Goal: Task Accomplishment & Management: Complete application form

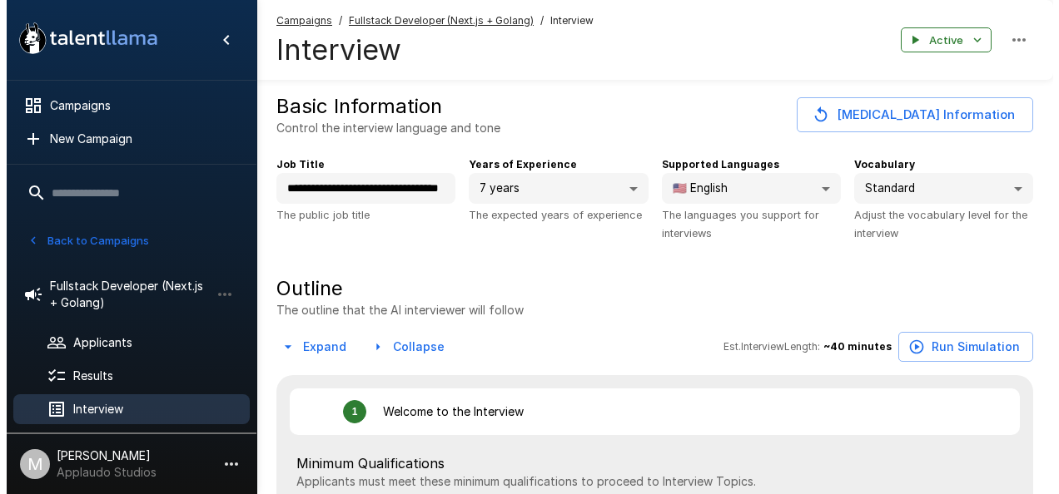
scroll to position [832, 0]
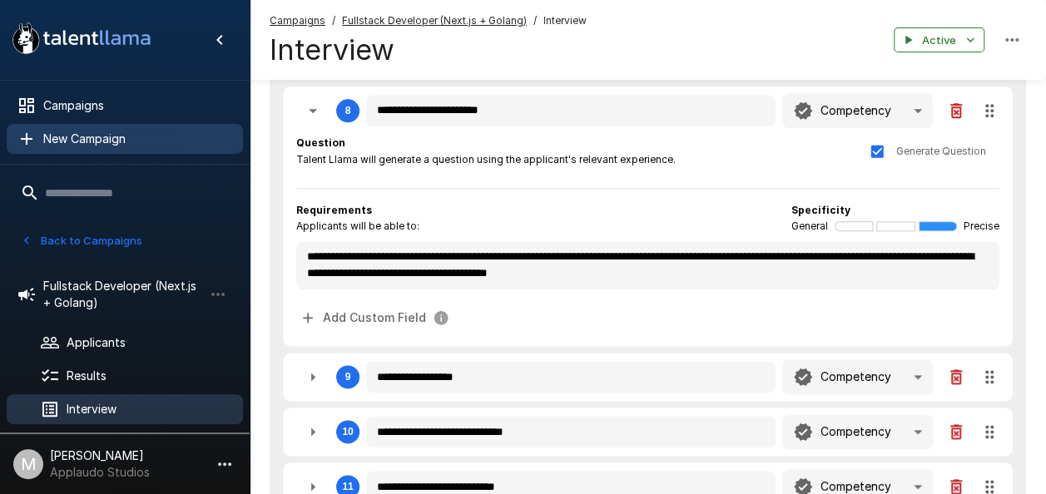
click at [145, 138] on span "New Campaign" at bounding box center [136, 139] width 186 height 17
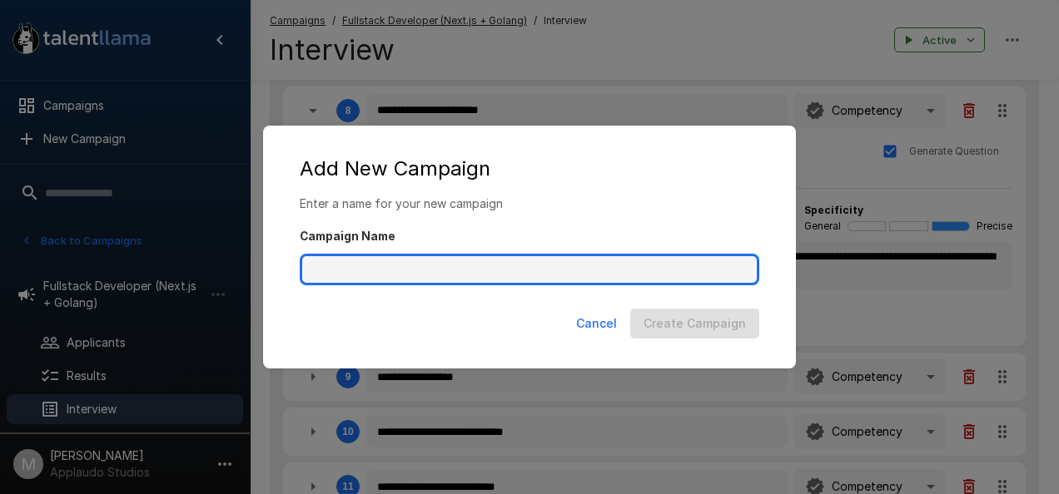
click at [383, 270] on input "Campaign Name" at bounding box center [529, 270] width 459 height 32
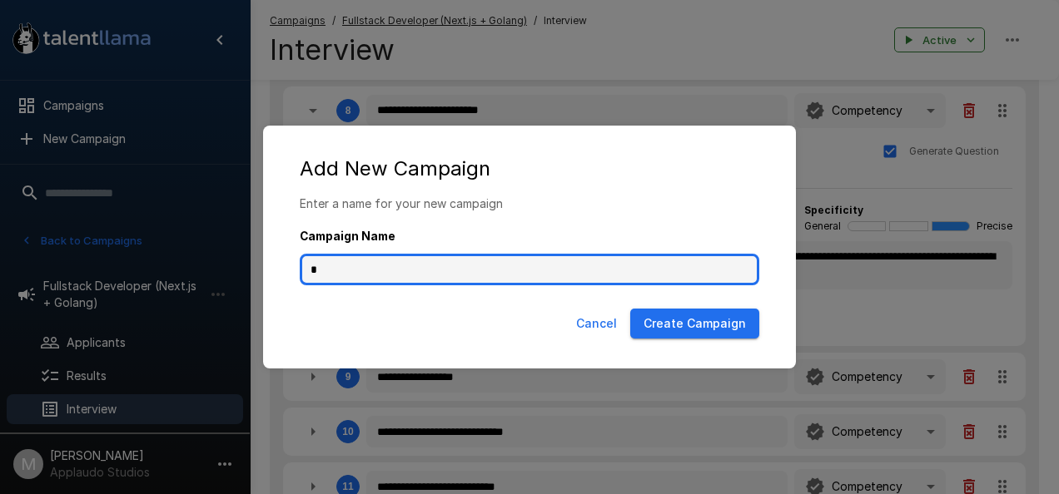
type input "*"
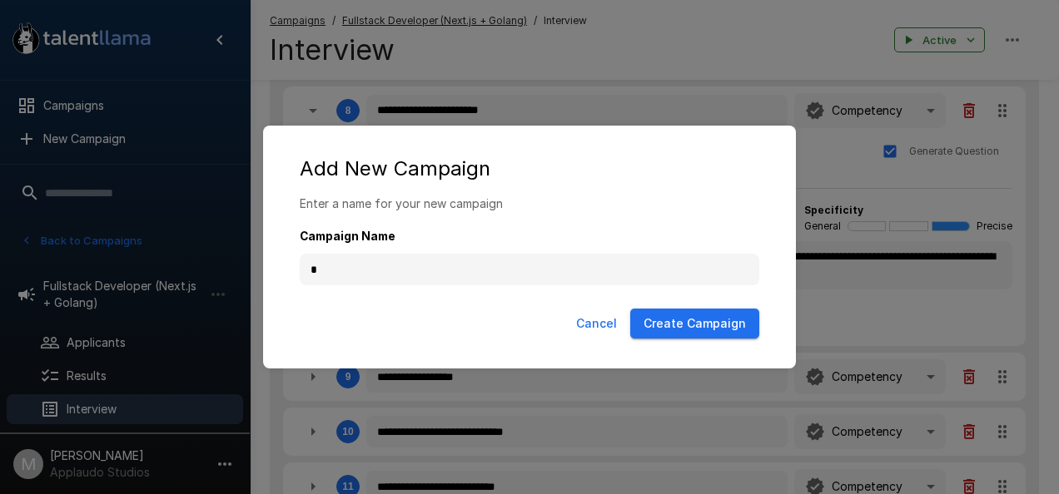
click at [696, 323] on button "Create Campaign" at bounding box center [694, 324] width 129 height 31
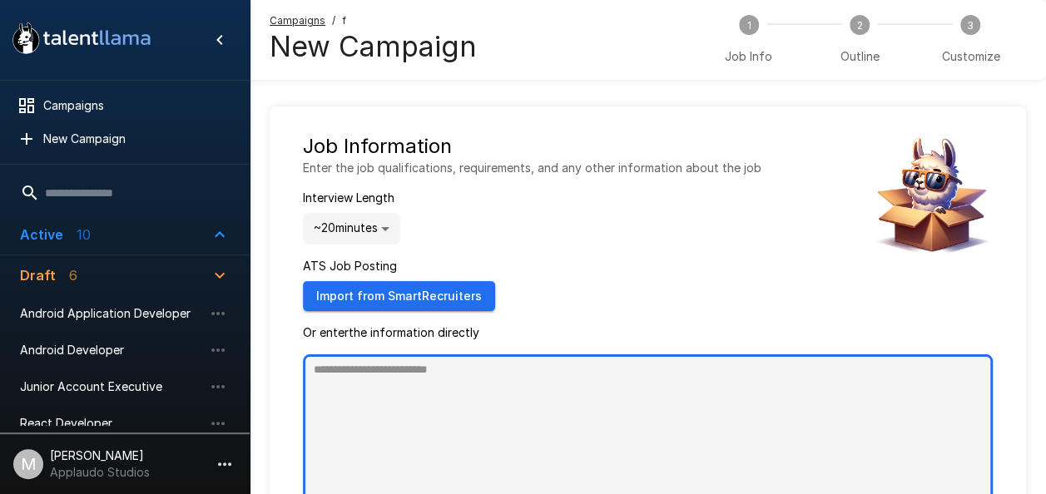
click at [570, 413] on textarea at bounding box center [648, 487] width 690 height 265
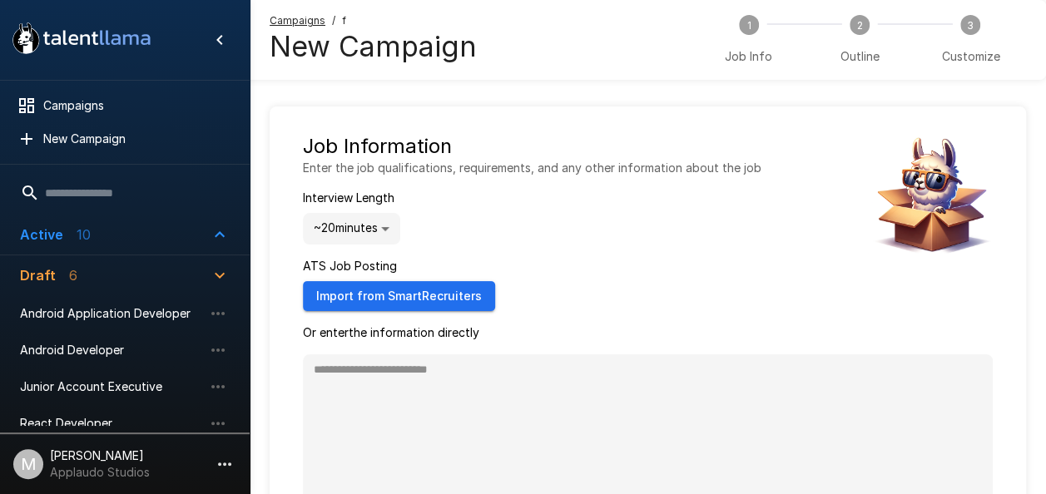
type textarea "*"
click at [368, 221] on body ".st0{fill:#FFFFFF;} .st1{fill:#76a4ed;} Campaigns New Campaign Active 10 Data A…" at bounding box center [523, 247] width 1046 height 494
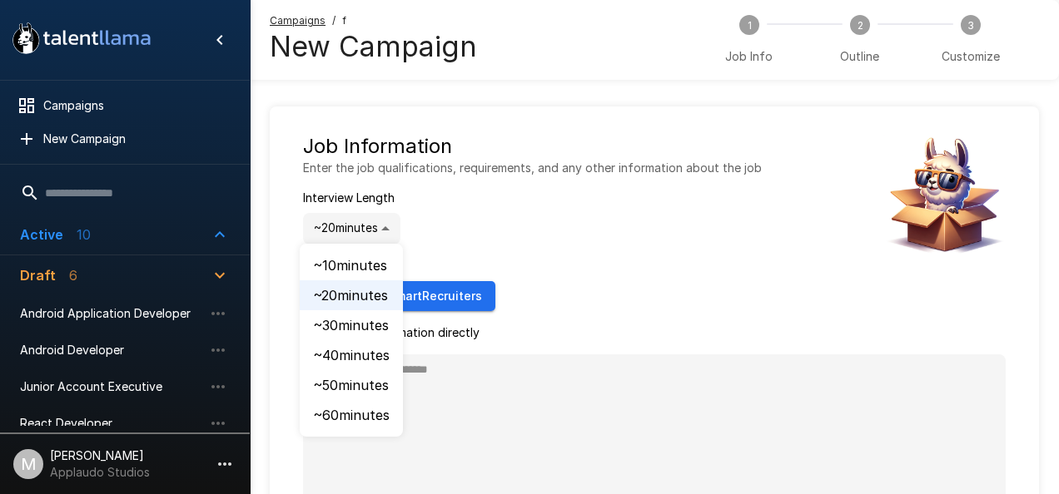
click at [381, 325] on li "~ 30 minutes" at bounding box center [351, 325] width 103 height 30
type input "**"
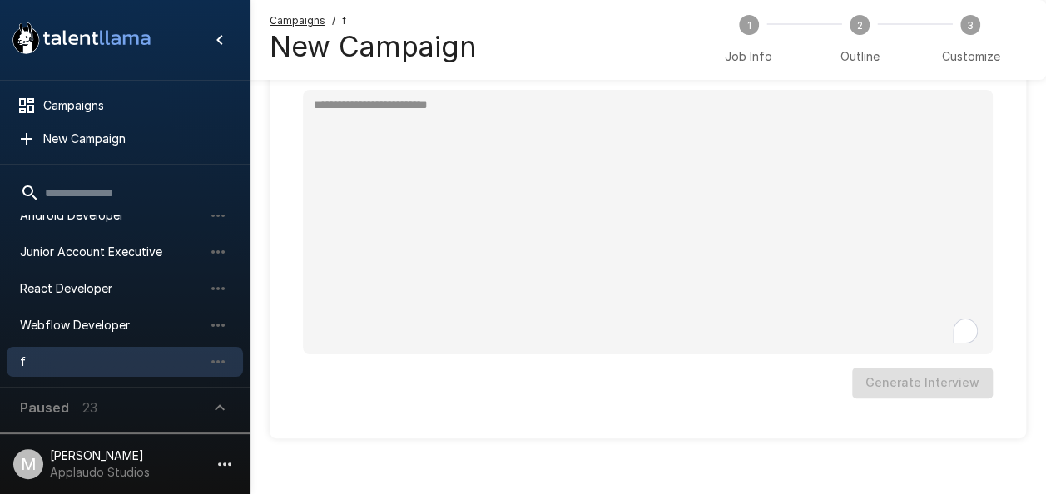
scroll to position [274, 0]
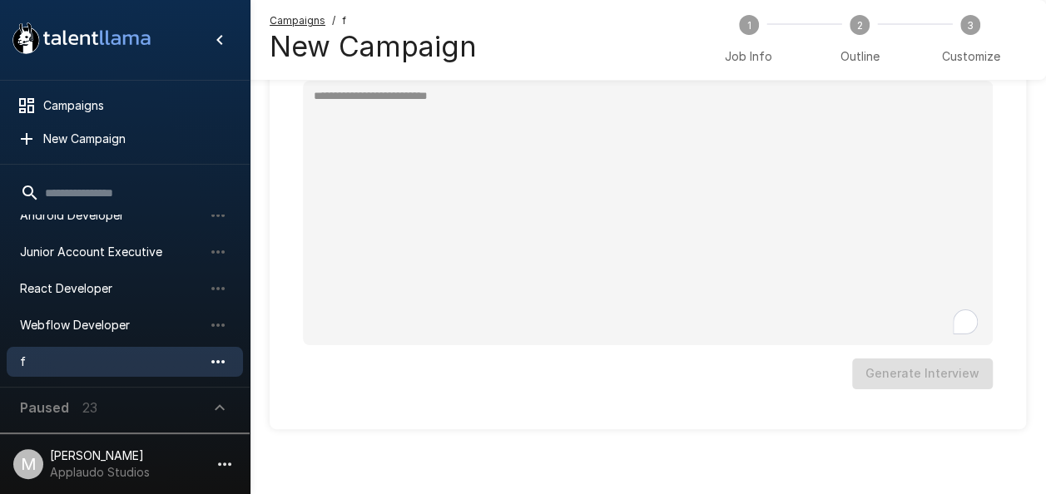
click at [231, 359] on button "button" at bounding box center [218, 362] width 28 height 28
click at [222, 364] on icon "button" at bounding box center [218, 362] width 20 height 20
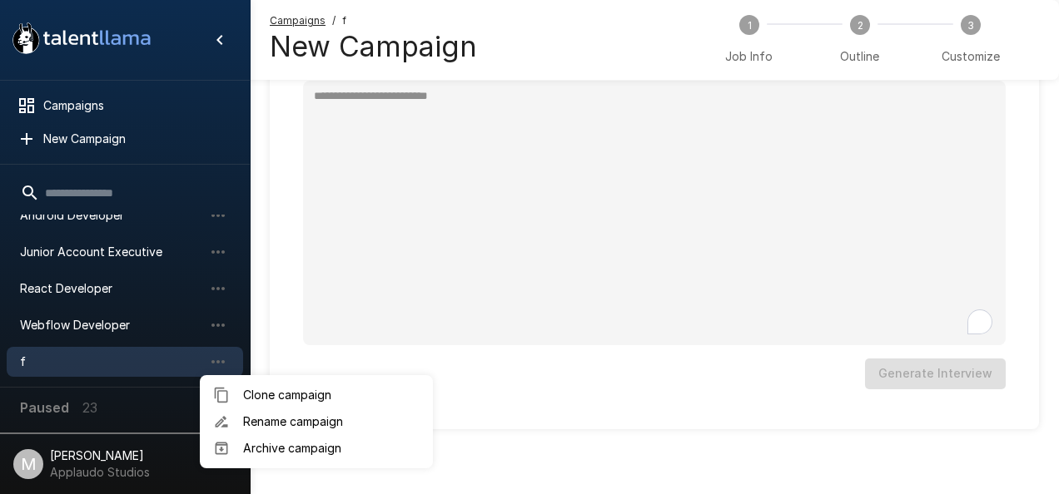
click at [176, 303] on div at bounding box center [529, 247] width 1059 height 494
type textarea "*"
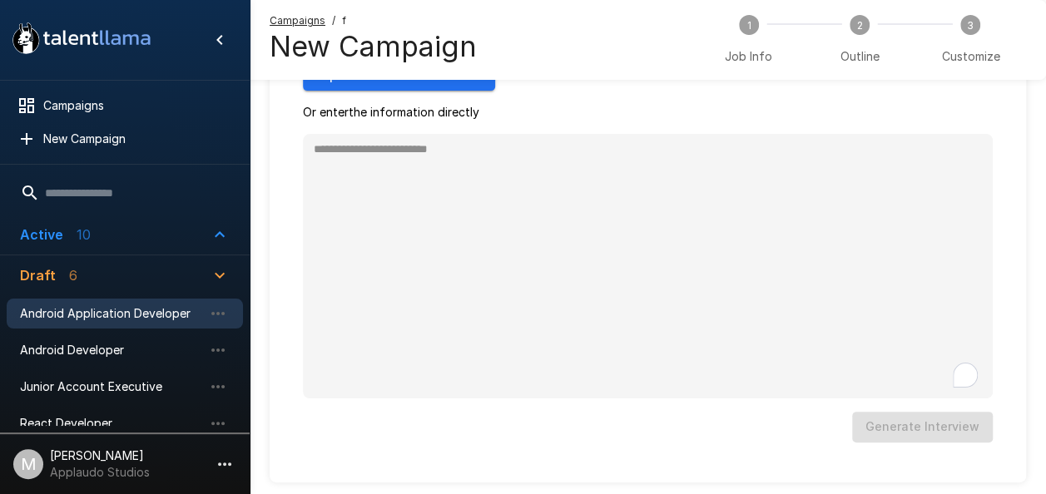
scroll to position [24, 0]
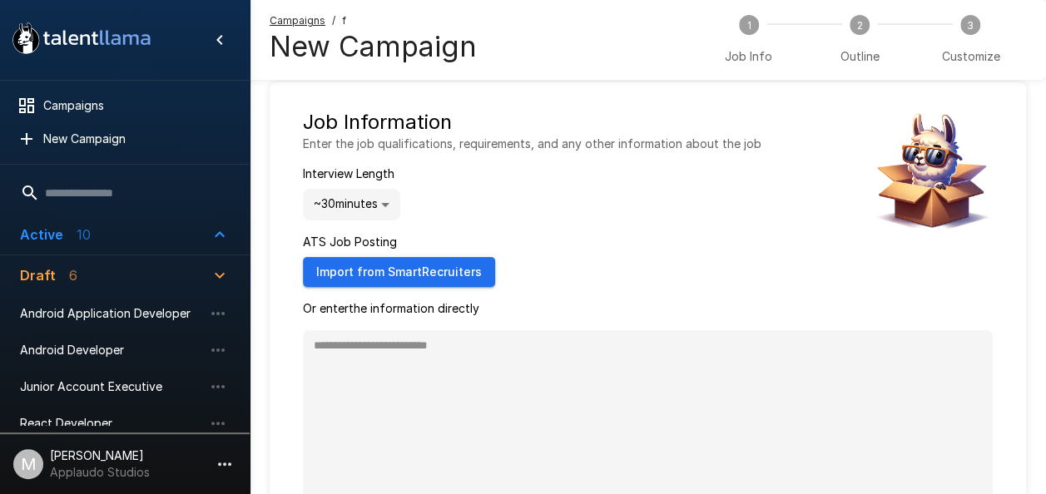
click at [180, 256] on button "Draft 6" at bounding box center [125, 275] width 236 height 40
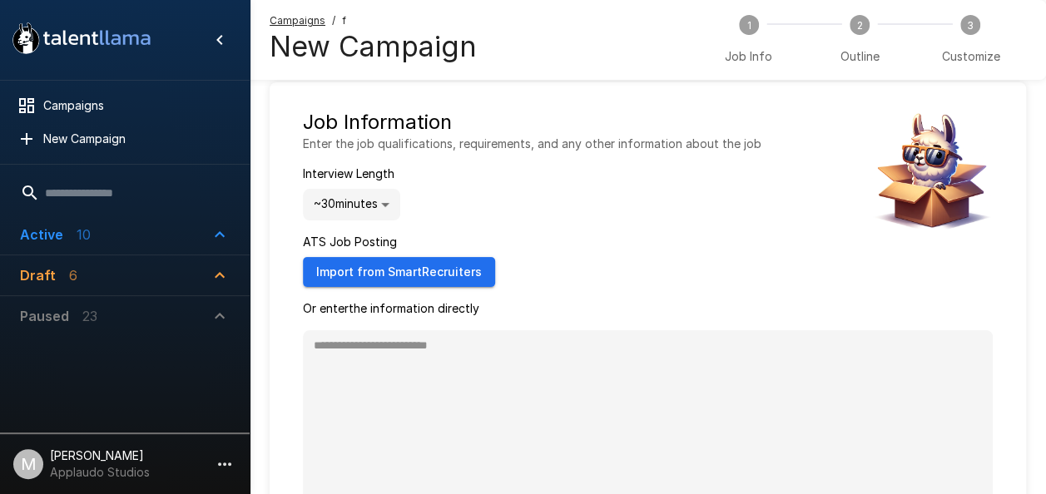
click at [203, 240] on span "Active 10" at bounding box center [115, 235] width 190 height 20
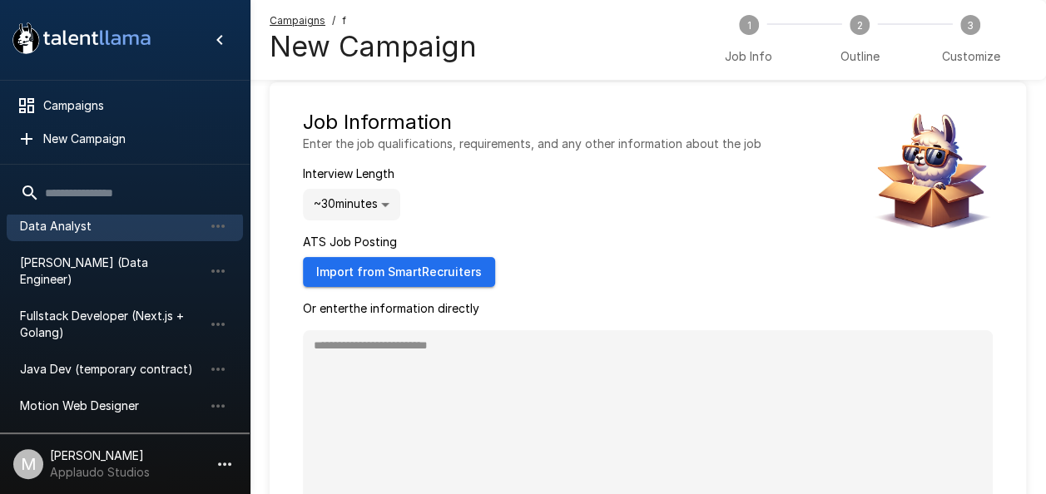
scroll to position [83, 0]
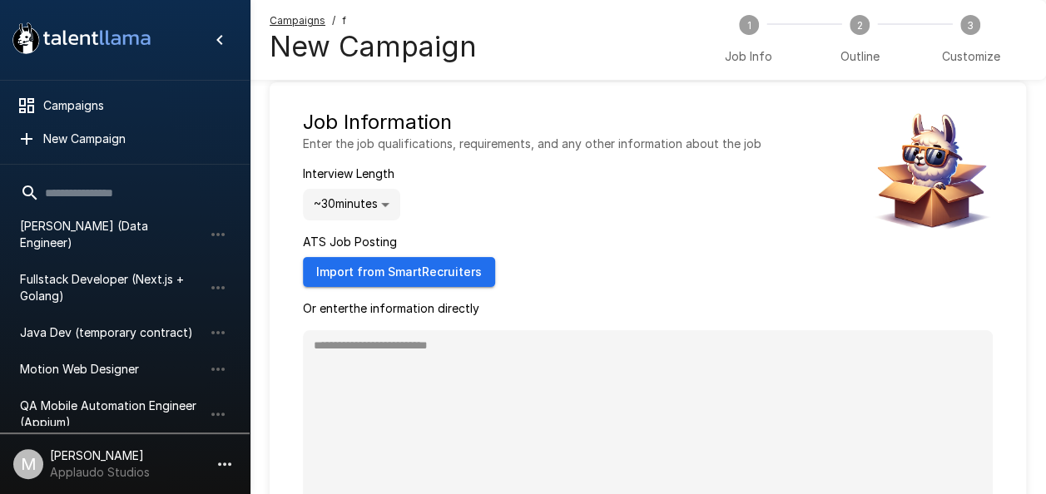
click at [130, 271] on span "Fullstack Developer (Next.js + Golang)" at bounding box center [111, 287] width 183 height 33
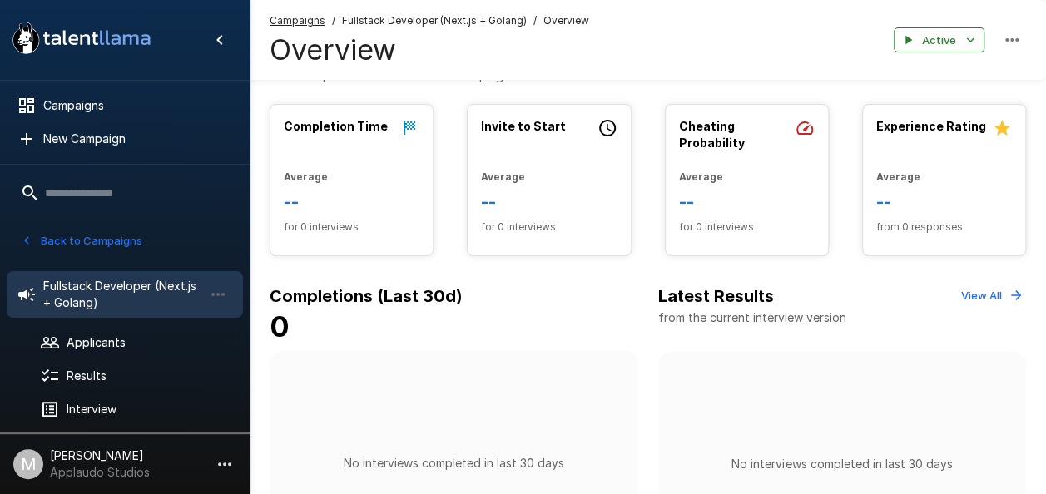
scroll to position [416, 0]
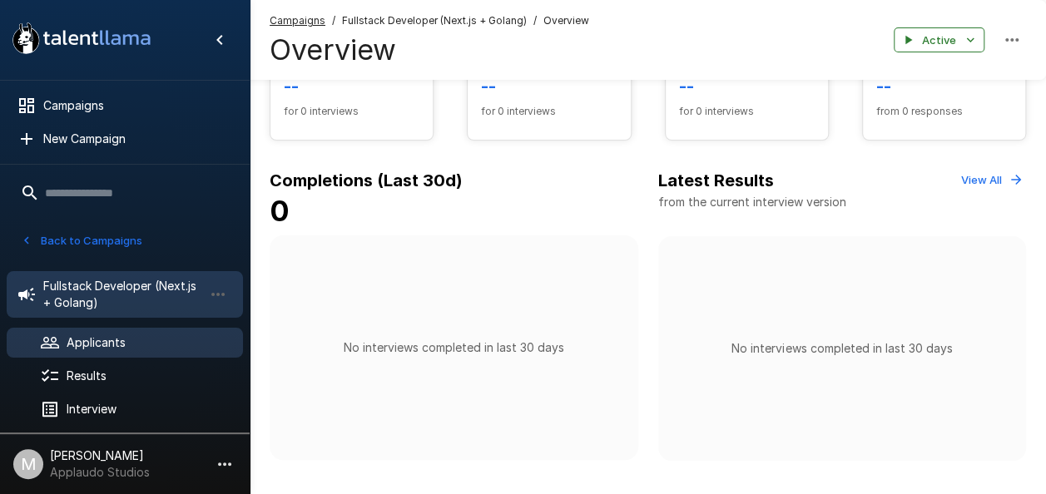
click at [140, 340] on span "Applicants" at bounding box center [148, 343] width 163 height 17
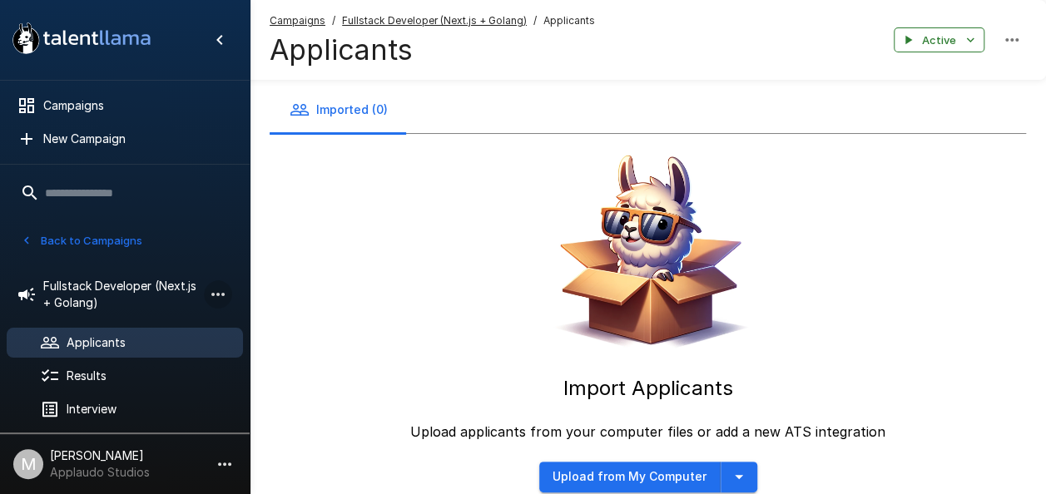
click at [214, 303] on icon "button" at bounding box center [218, 295] width 20 height 20
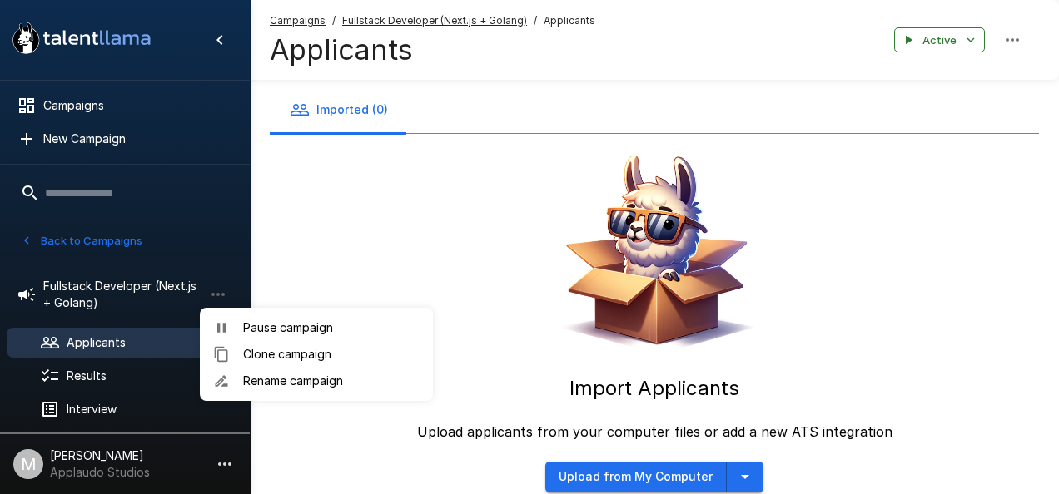
click at [171, 302] on div at bounding box center [529, 247] width 1059 height 494
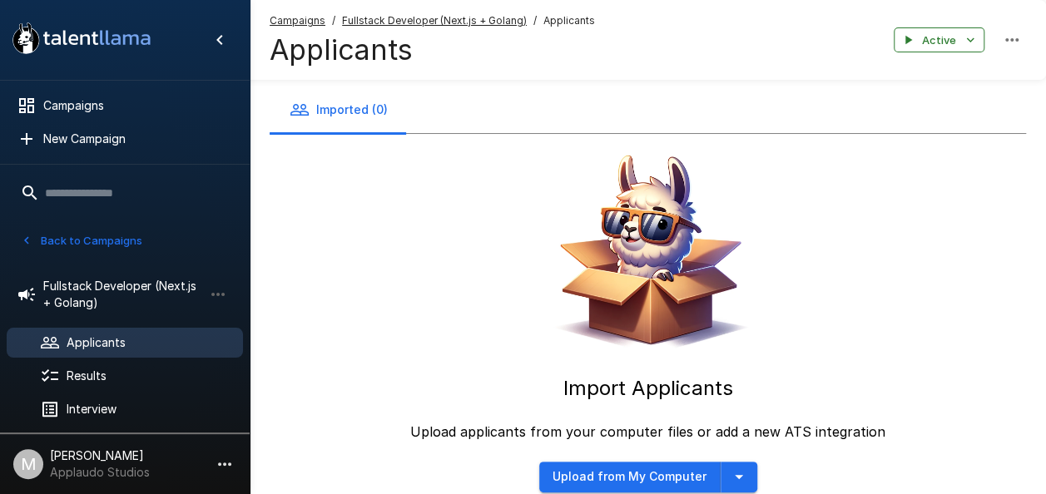
scroll to position [73, 0]
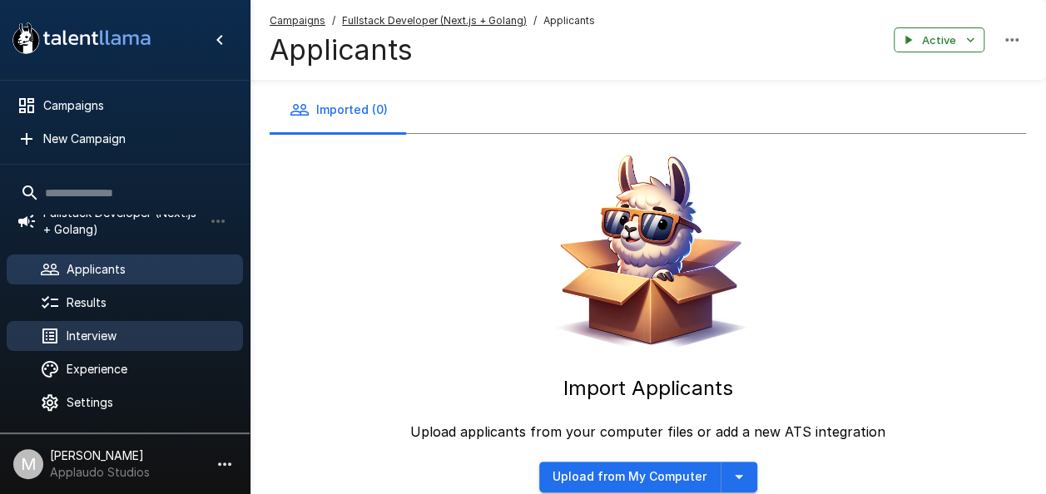
click at [136, 330] on span "Interview" at bounding box center [148, 336] width 163 height 17
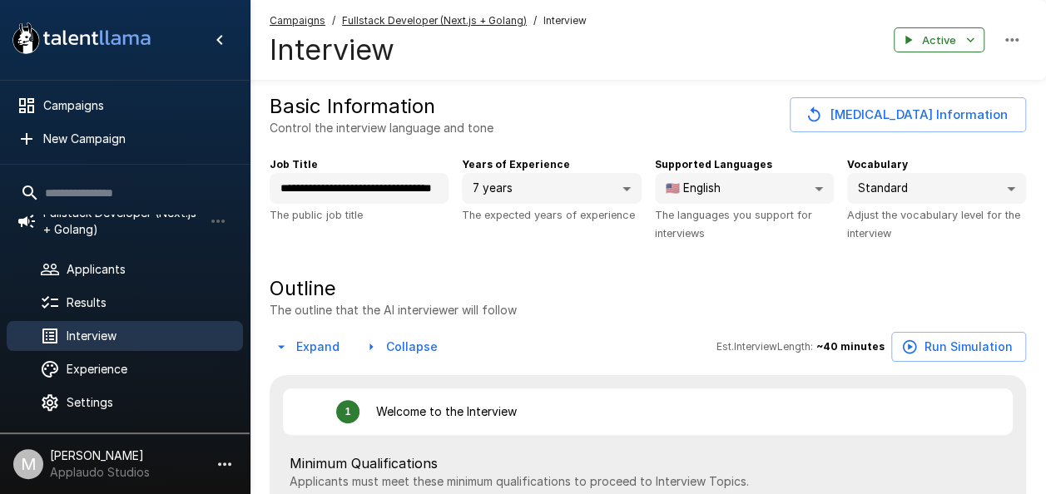
type textarea "*"
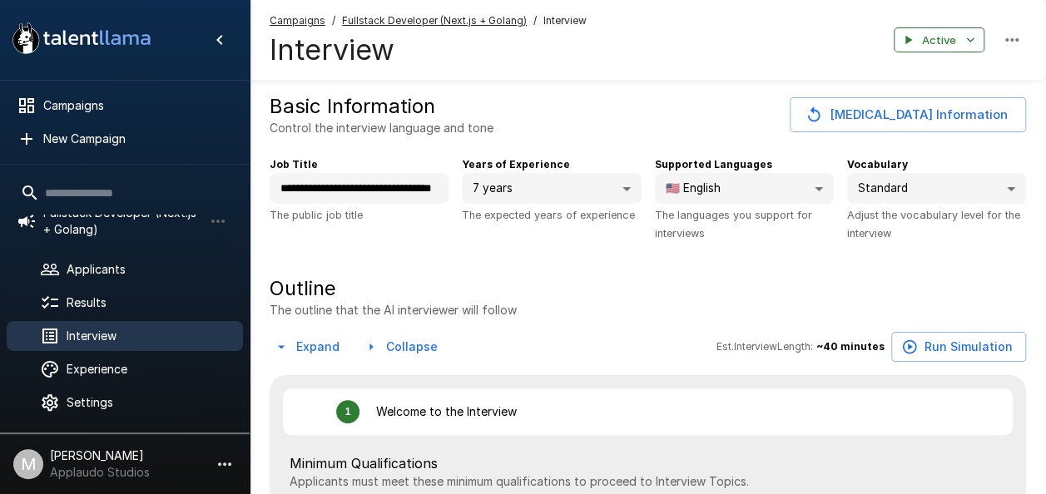
type textarea "*"
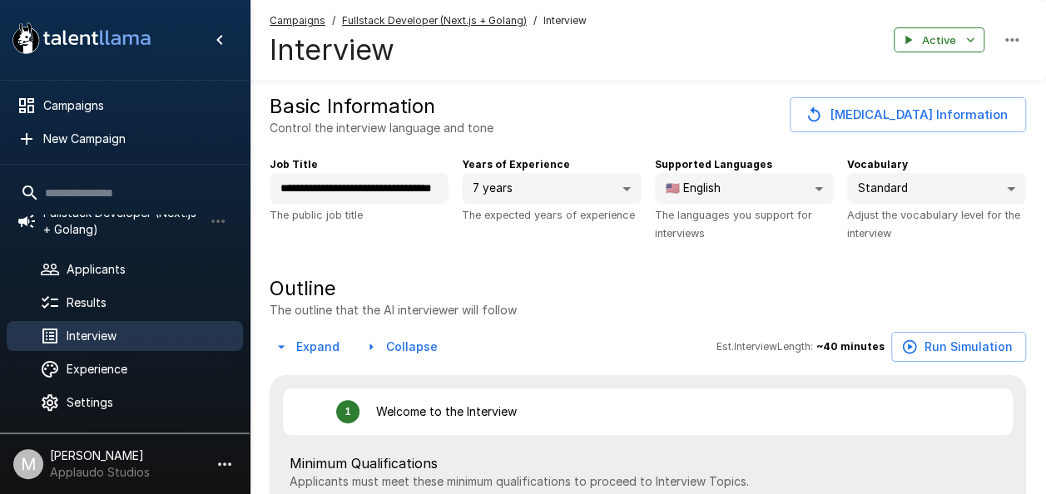
type textarea "*"
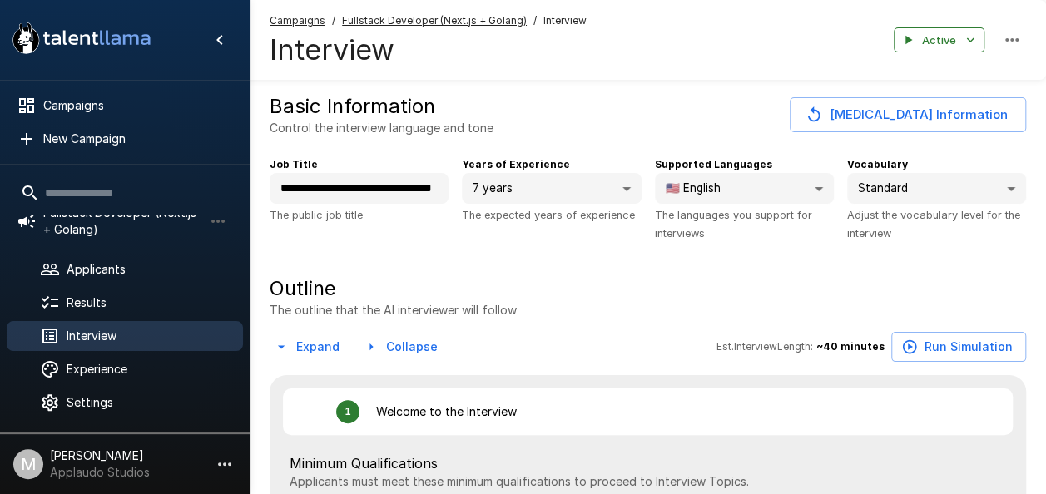
type textarea "*"
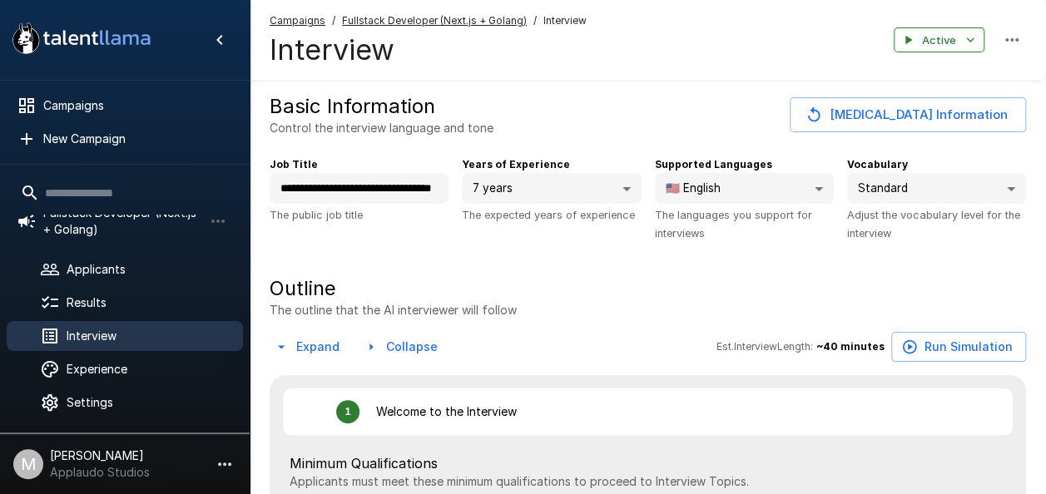
type textarea "*"
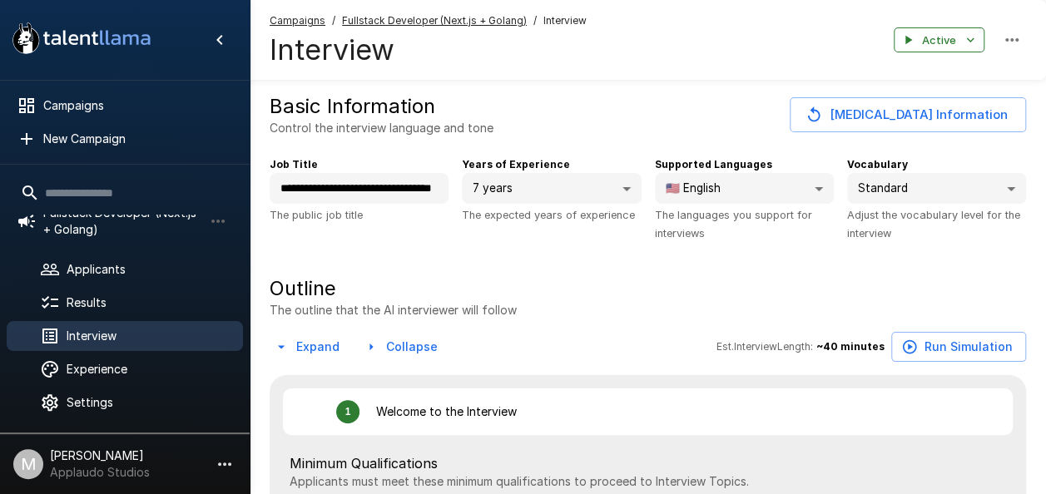
type textarea "*"
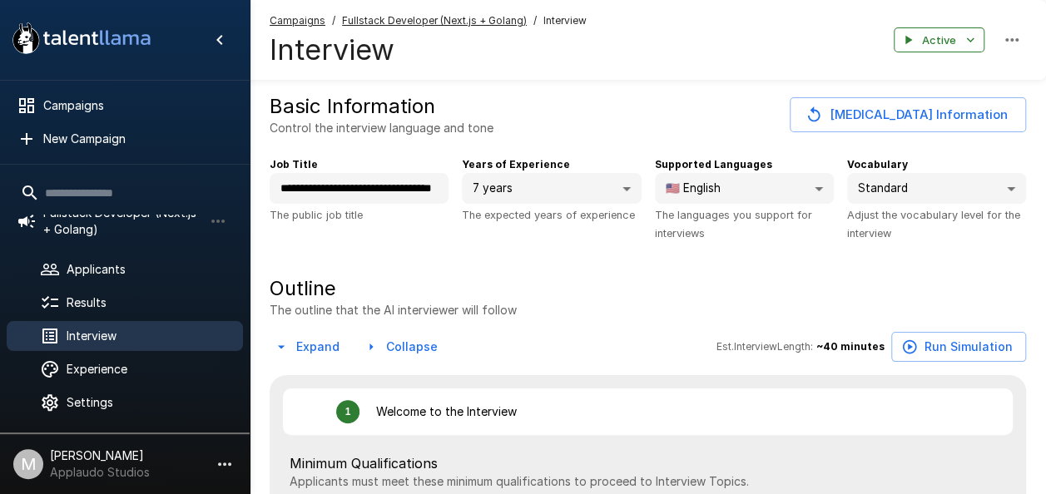
type textarea "*"
